Goal: Task Accomplishment & Management: Complete application form

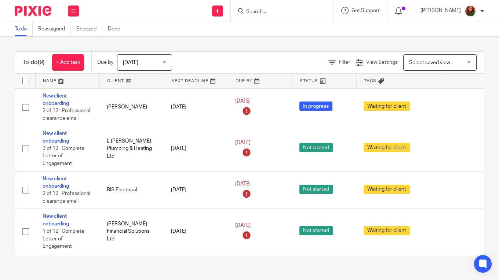
click at [266, 11] on input "Search" at bounding box center [278, 12] width 66 height 7
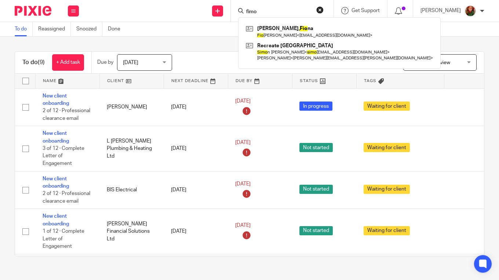
drag, startPoint x: 266, startPoint y: 11, endPoint x: 237, endPoint y: 11, distance: 29.7
click at [237, 11] on div "fimo Campbell, Fio na Fio na Campbell < fdcampbell@hotmail.co.uk > Recreate Dor…" at bounding box center [282, 11] width 103 height 22
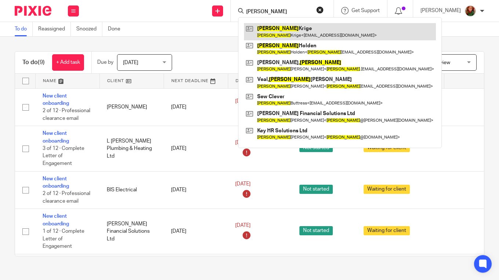
type input "karen"
click at [274, 31] on link at bounding box center [340, 31] width 192 height 17
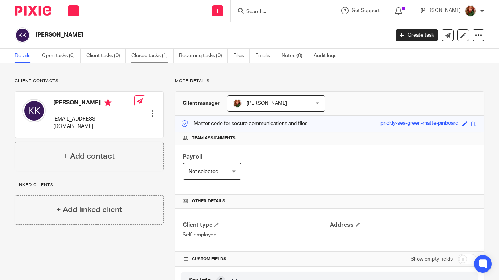
click at [138, 54] on link "Closed tasks (1)" at bounding box center [152, 56] width 42 height 14
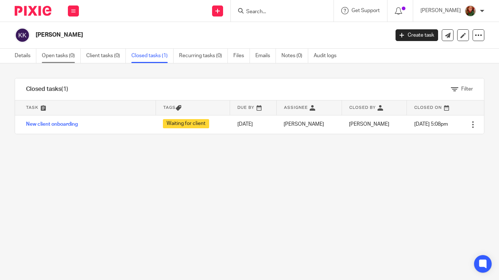
click at [54, 54] on link "Open tasks (0)" at bounding box center [61, 56] width 39 height 14
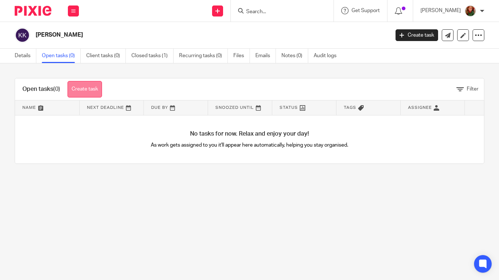
click at [89, 90] on link "Create task" at bounding box center [85, 89] width 34 height 17
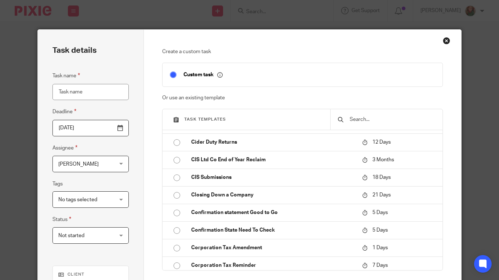
scroll to position [138, 0]
click at [349, 118] on input "text" at bounding box center [392, 120] width 86 height 8
type input "d"
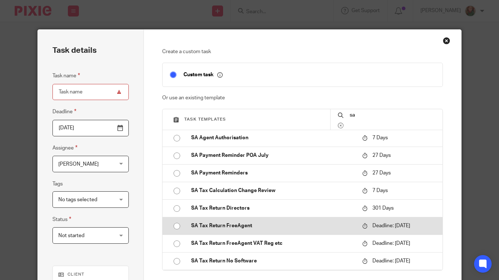
type input "sa"
click at [173, 219] on input "radio" at bounding box center [177, 226] width 14 height 14
type input "2026-01-31"
type input "SA Tax Return FreeAgent"
checkbox input "false"
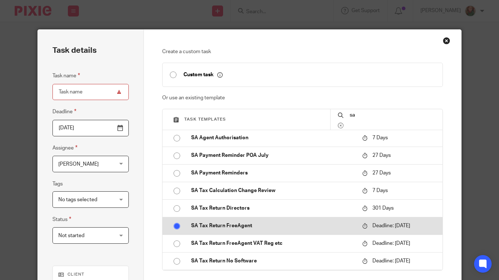
radio input "false"
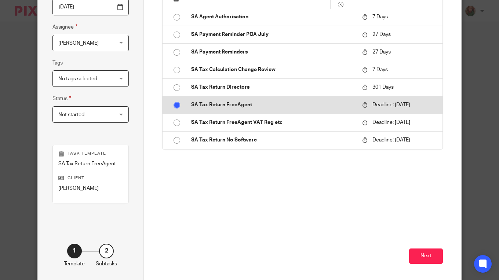
scroll to position [153, 0]
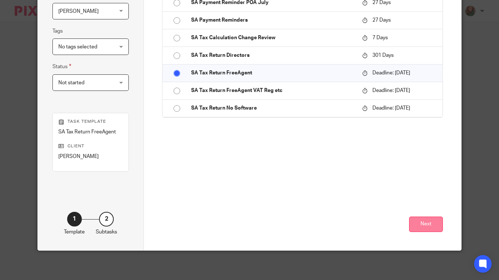
click at [428, 225] on button "Next" at bounding box center [426, 225] width 34 height 16
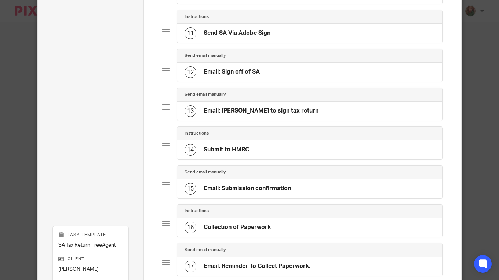
scroll to position [560, 0]
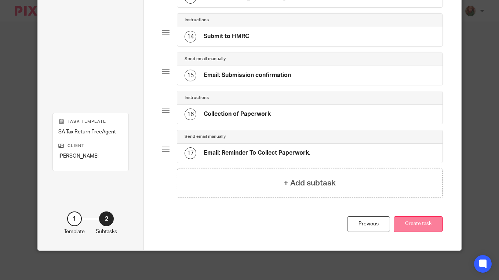
click at [401, 223] on button "Create task" at bounding box center [418, 224] width 49 height 16
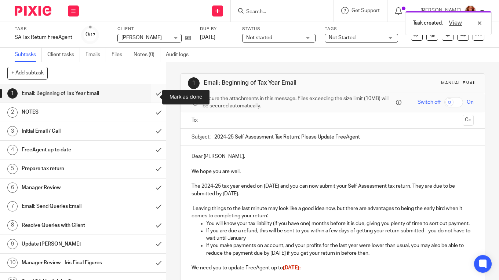
click at [151, 98] on input "submit" at bounding box center [83, 93] width 166 height 18
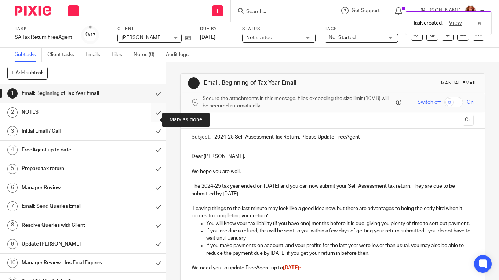
click at [153, 121] on input "submit" at bounding box center [83, 112] width 166 height 18
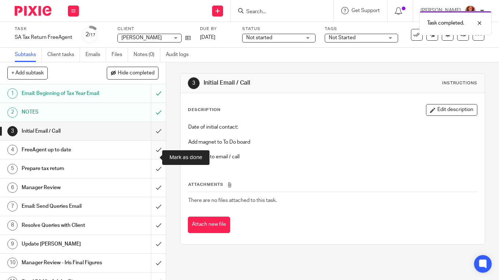
click at [151, 159] on input "submit" at bounding box center [83, 150] width 166 height 18
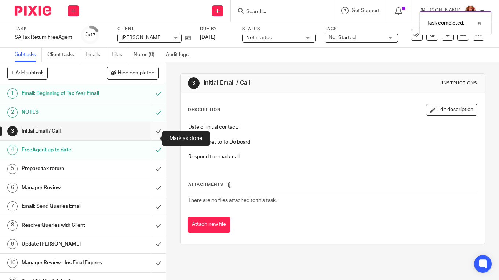
click at [151, 139] on input "submit" at bounding box center [83, 131] width 166 height 18
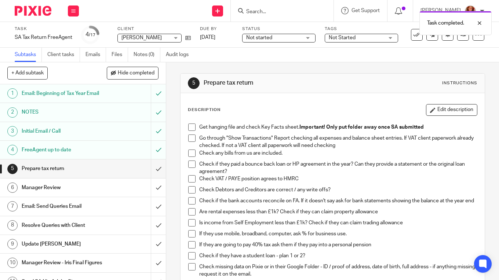
click at [61, 212] on h1 "Email: Send Queries Email" at bounding box center [62, 206] width 81 height 11
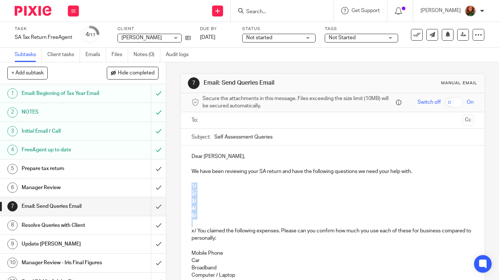
drag, startPoint x: 183, startPoint y: 183, endPoint x: 210, endPoint y: 220, distance: 45.7
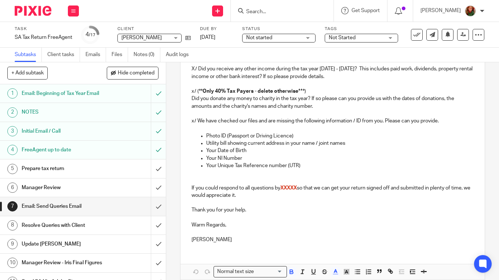
scroll to position [435, 0]
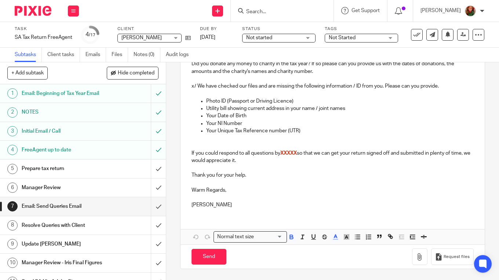
click at [295, 238] on span at bounding box center [307, 238] width 44 height 11
click at [293, 238] on button "button" at bounding box center [291, 237] width 9 height 9
click at [335, 237] on icon "button" at bounding box center [335, 237] width 7 height 7
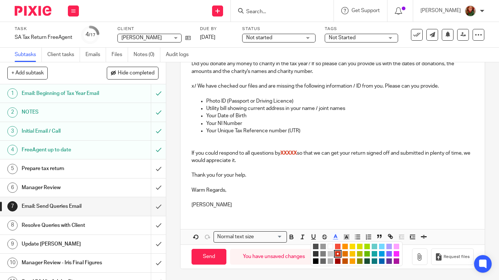
click at [314, 262] on li "color:#000000" at bounding box center [316, 262] width 6 height 6
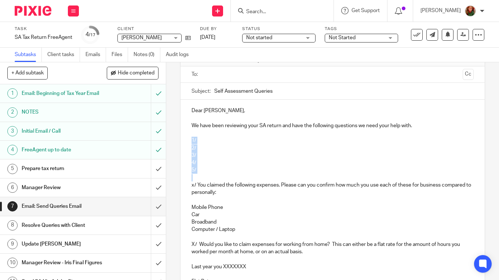
scroll to position [45, 0]
click at [227, 140] on p "1/" at bounding box center [332, 141] width 282 height 7
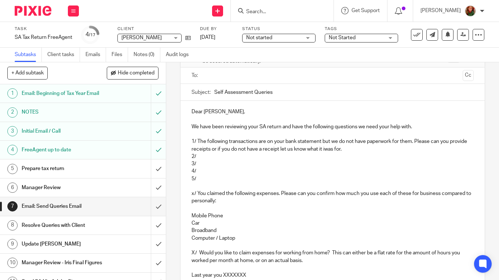
click at [343, 149] on p "1/ The following transactions are on your bank statement but we do not have pap…" at bounding box center [332, 145] width 282 height 15
click at [364, 149] on p "1/ The following transactions are on your bank statement but we do not have pap…" at bounding box center [332, 145] width 282 height 15
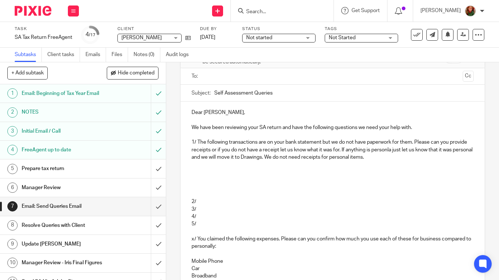
scroll to position [44, 0]
click at [199, 200] on p "2/" at bounding box center [332, 201] width 282 height 7
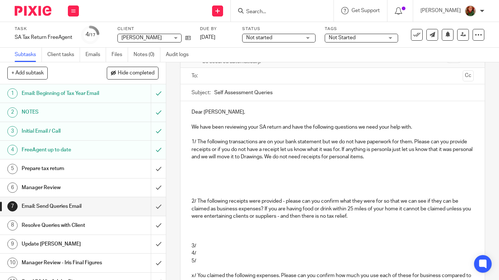
click at [191, 229] on p at bounding box center [332, 230] width 282 height 7
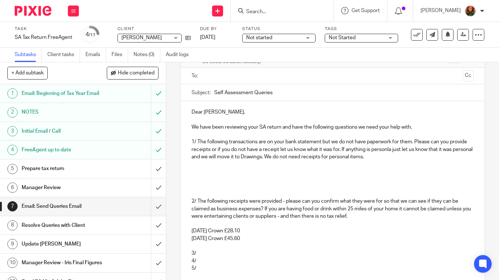
click at [259, 230] on p "12/04/24 Crown £28.10" at bounding box center [332, 230] width 282 height 7
click at [260, 238] on p "25/04/24 Crown £45.60" at bounding box center [332, 238] width 282 height 7
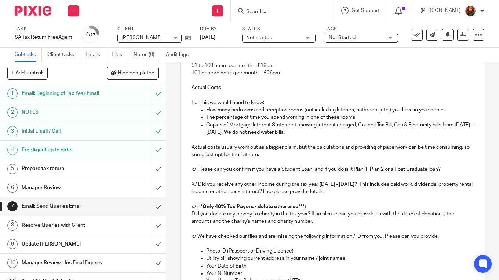
scroll to position [531, 0]
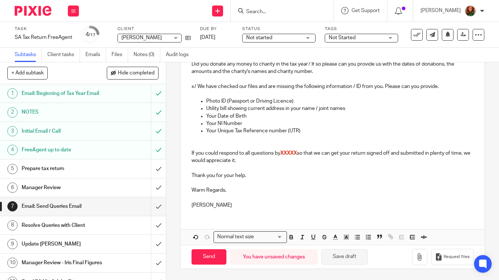
click at [342, 255] on button "Save draft" at bounding box center [344, 257] width 46 height 16
click at [196, 143] on p at bounding box center [332, 145] width 282 height 7
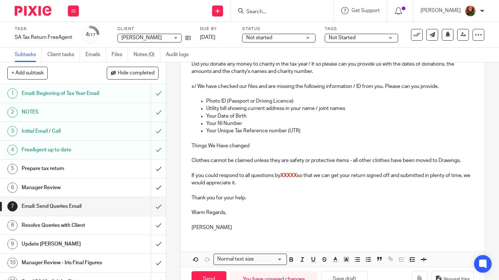
click at [231, 146] on p "Things We Have changed" at bounding box center [332, 145] width 282 height 7
drag, startPoint x: 258, startPoint y: 143, endPoint x: 161, endPoint y: 147, distance: 96.9
click at [161, 147] on div "+ Add subtask Hide completed Cancel + Add 1 Email: Beginning of Tax Year Email …" at bounding box center [249, 171] width 499 height 218
click at [291, 260] on icon "button" at bounding box center [291, 261] width 3 height 2
click at [342, 275] on button "Save draft" at bounding box center [344, 279] width 46 height 16
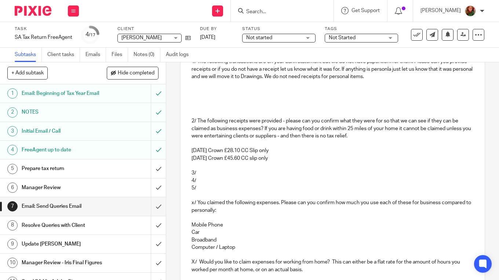
scroll to position [124, 0]
drag, startPoint x: 191, startPoint y: 165, endPoint x: 313, endPoint y: 168, distance: 121.8
click at [313, 168] on p at bounding box center [332, 166] width 282 height 7
click at [200, 166] on p at bounding box center [332, 166] width 282 height 7
click at [263, 165] on p "18/05/24 Homebase 2.5l of pain and Frogtape" at bounding box center [332, 166] width 282 height 7
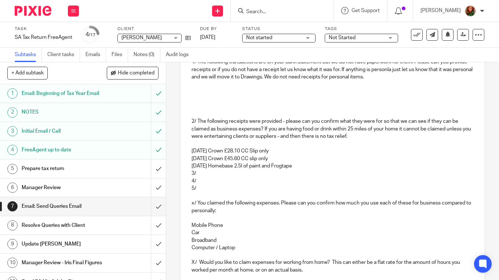
click at [302, 166] on p "18/05/24 Homebase 2.5l of paint and Frogtape" at bounding box center [332, 166] width 282 height 7
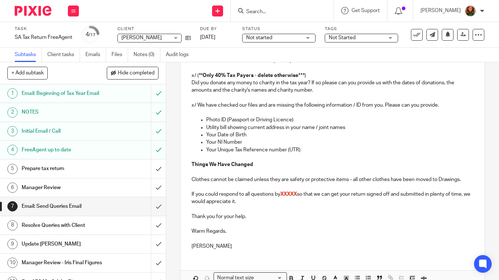
scroll to position [561, 0]
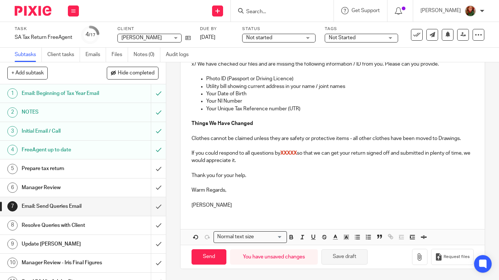
click at [333, 259] on button "Save draft" at bounding box center [344, 257] width 46 height 16
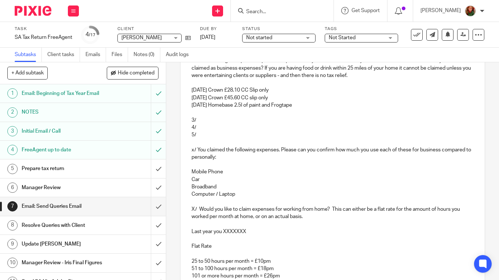
scroll to position [185, 0]
click at [199, 110] on p at bounding box center [332, 112] width 282 height 7
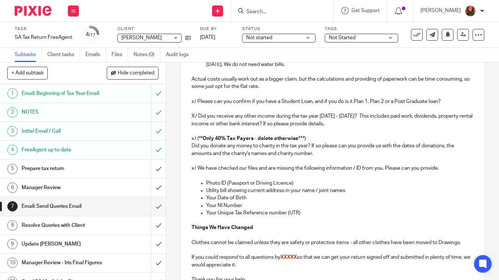
scroll to position [569, 0]
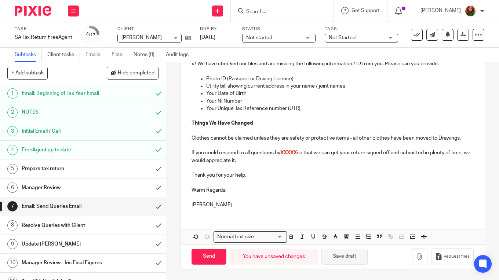
click at [332, 255] on button "Save draft" at bounding box center [344, 257] width 46 height 16
click at [231, 145] on p at bounding box center [332, 145] width 282 height 7
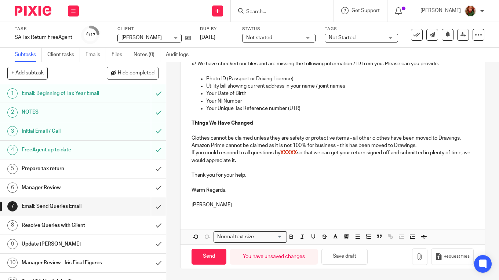
click at [283, 147] on p "Amazon Prime cannot be claimed as it is not 100% for business - this has been m…" at bounding box center [332, 145] width 282 height 7
click at [349, 265] on button "Save draft" at bounding box center [344, 257] width 46 height 16
